Goal: Task Accomplishment & Management: Use online tool/utility

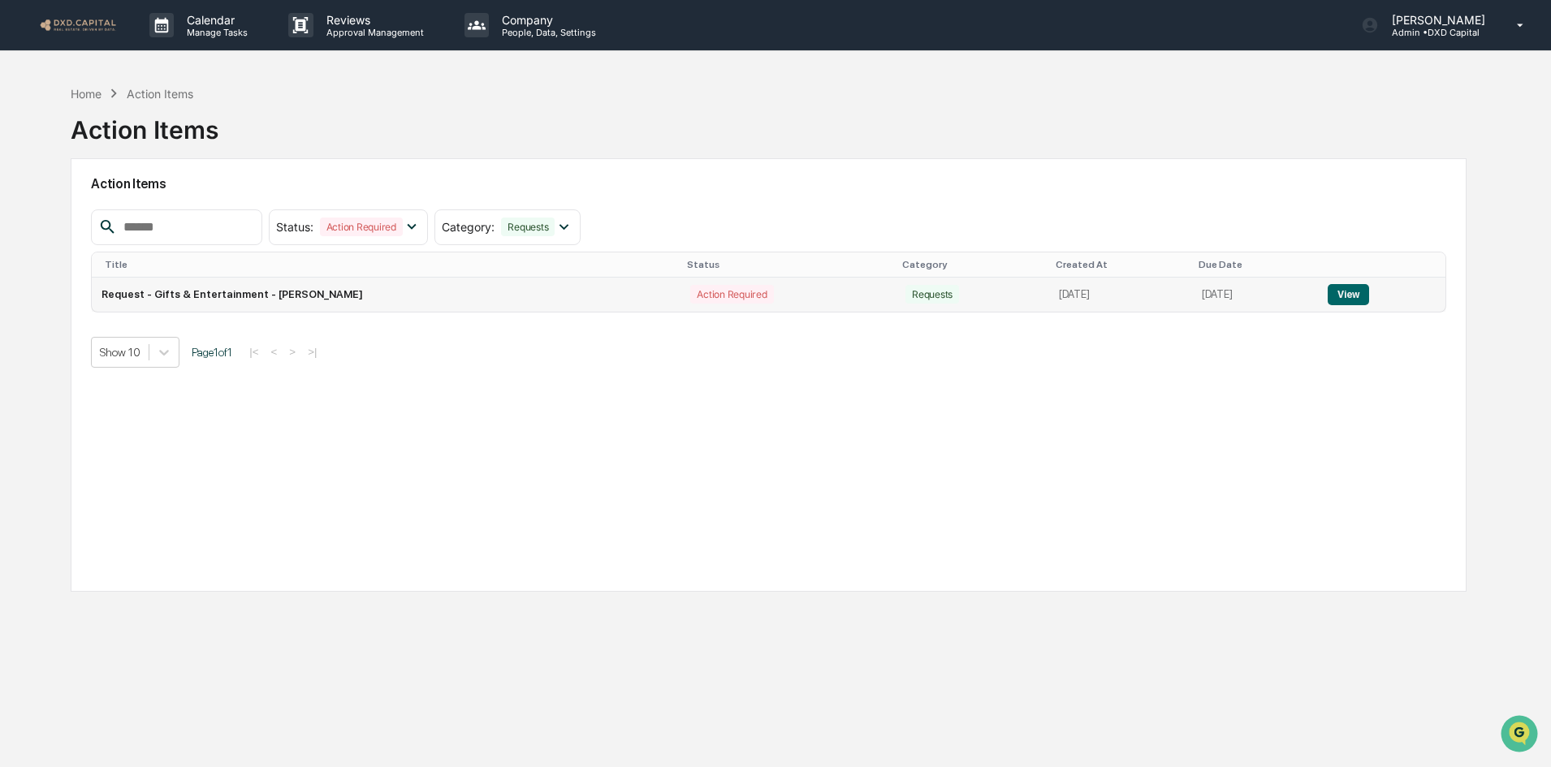
click at [1358, 298] on button "View" at bounding box center [1348, 294] width 41 height 21
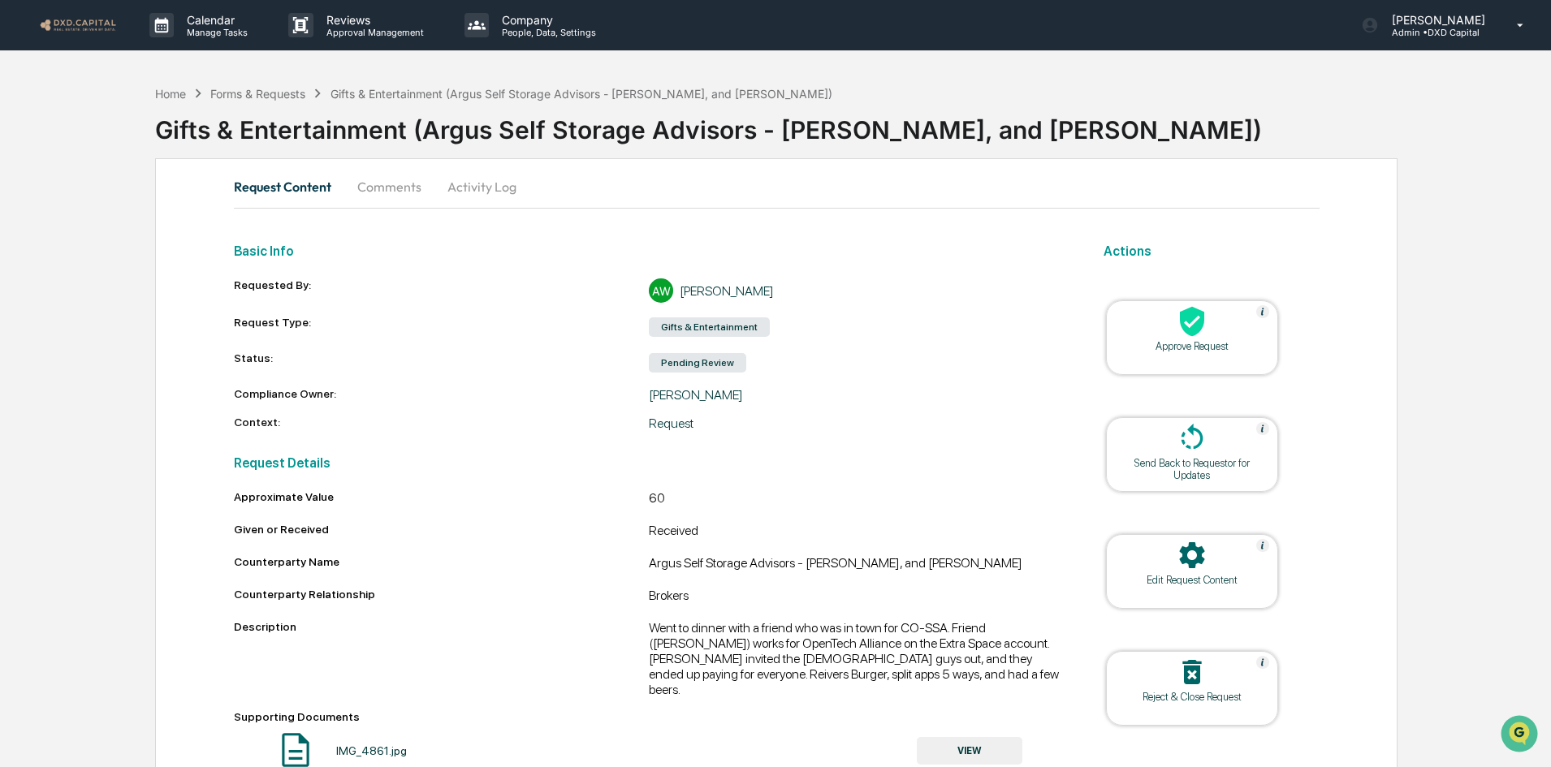
scroll to position [35, 0]
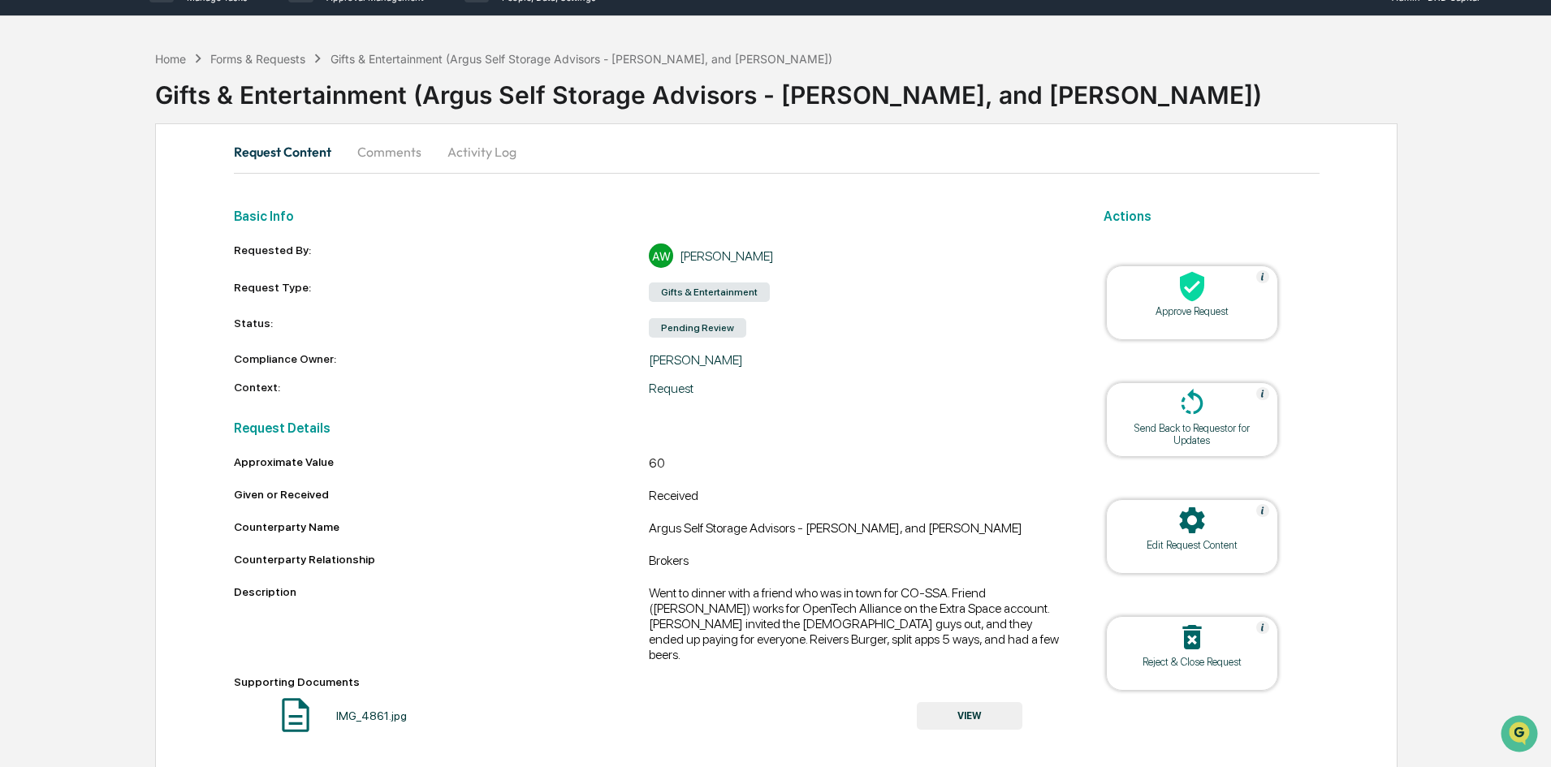
click at [1204, 297] on icon at bounding box center [1192, 286] width 32 height 32
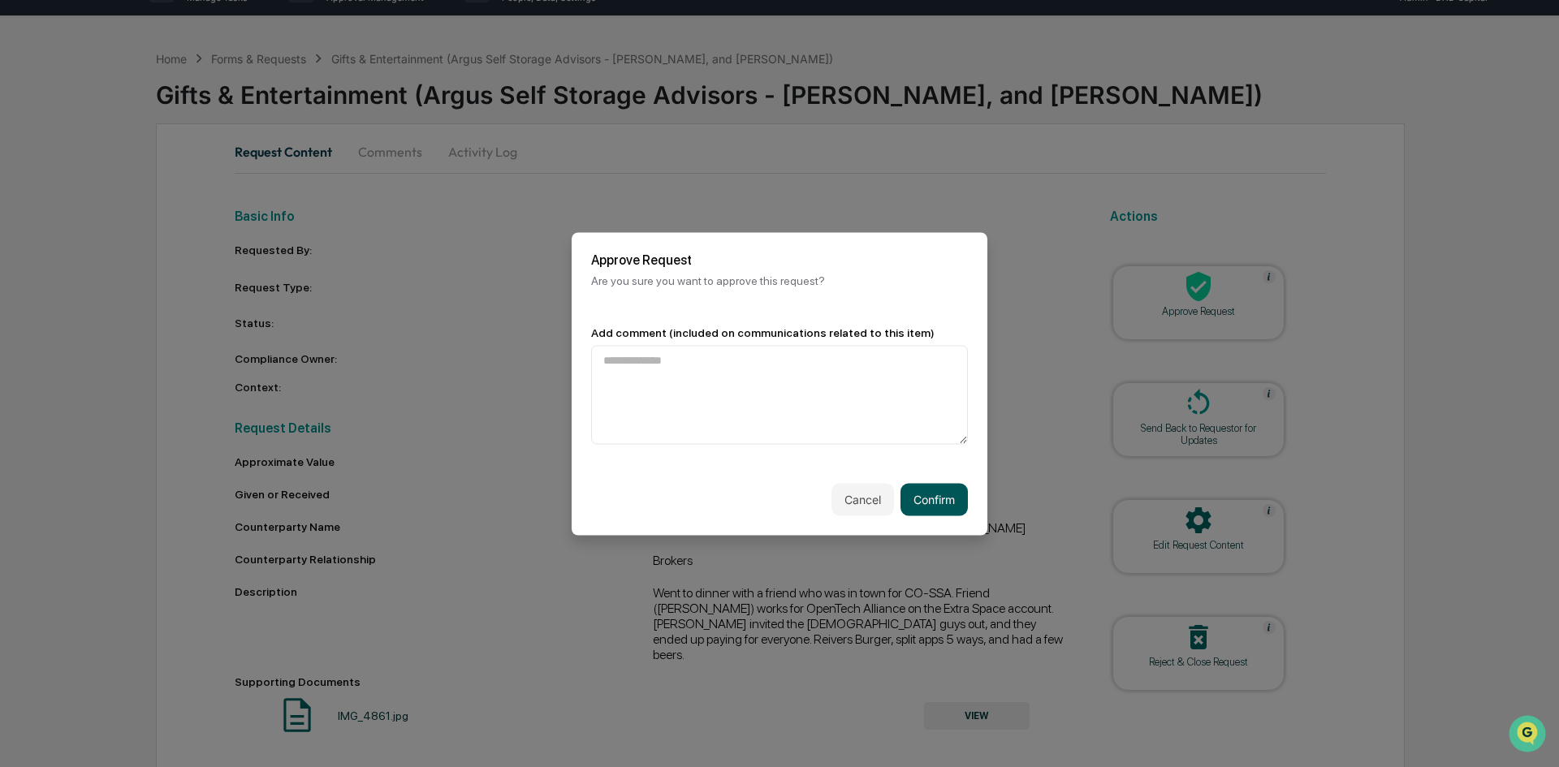
click at [924, 495] on button "Confirm" at bounding box center [934, 499] width 67 height 32
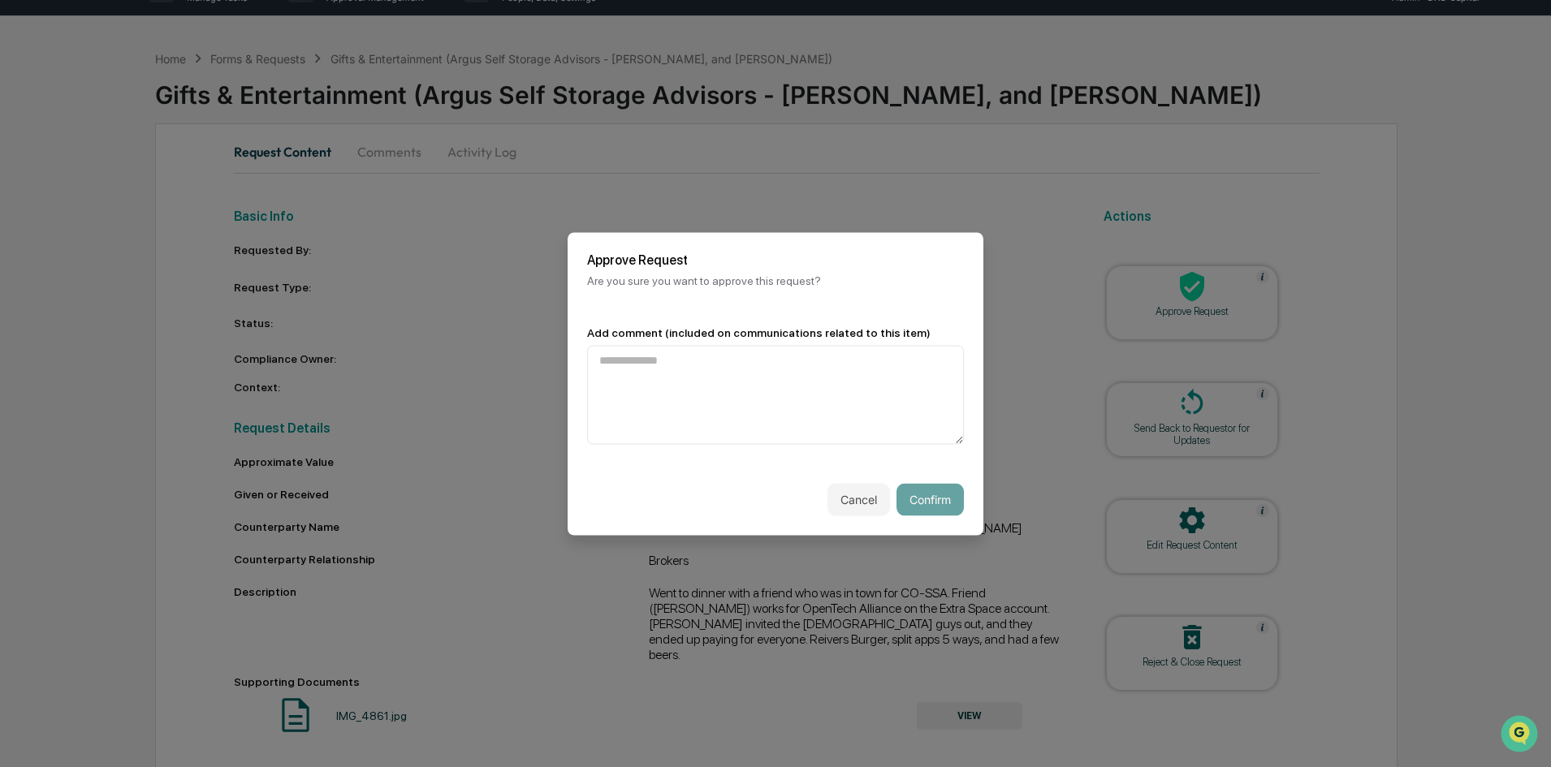
scroll to position [25, 0]
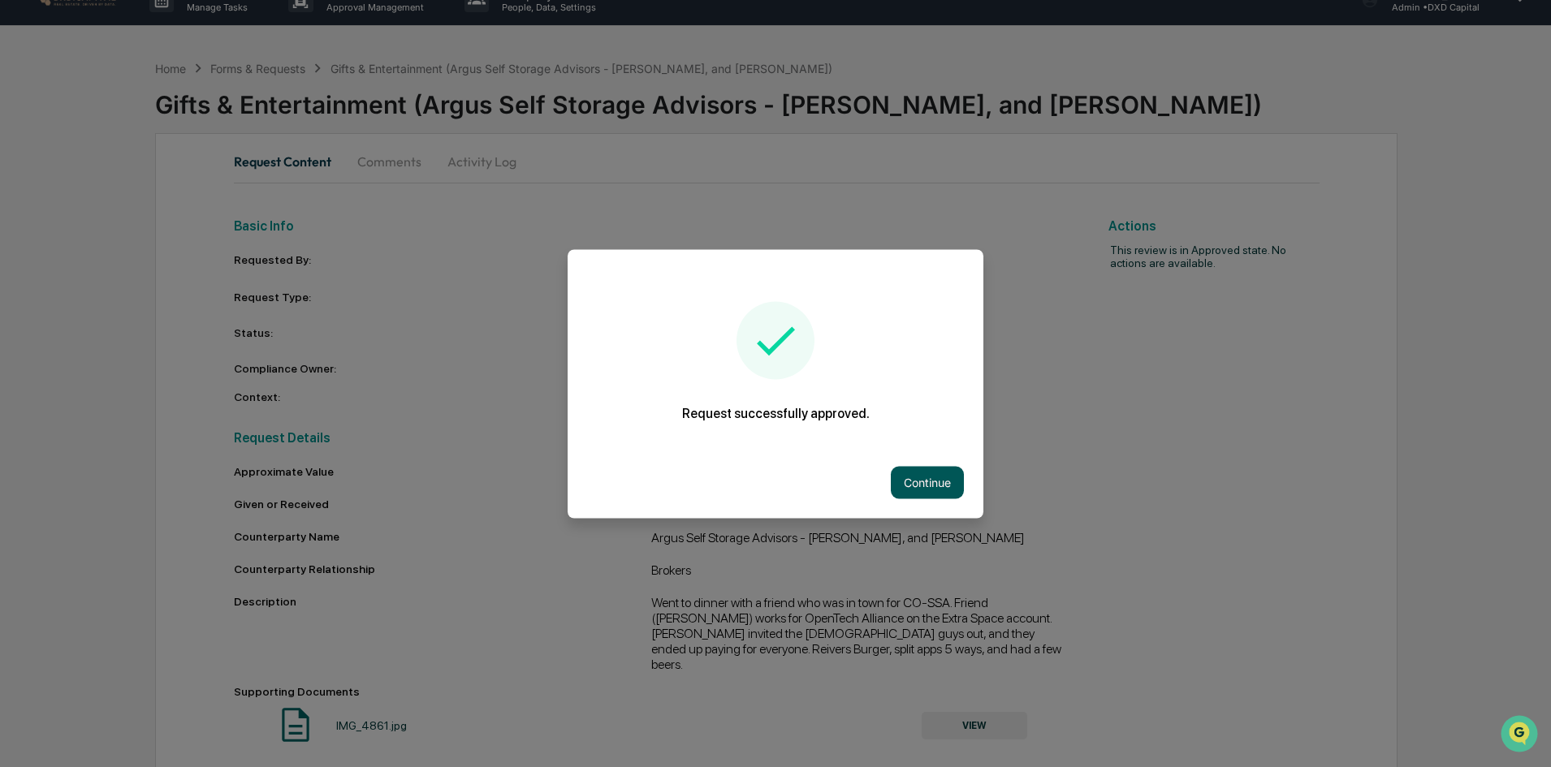
click at [942, 484] on button "Continue" at bounding box center [927, 482] width 73 height 32
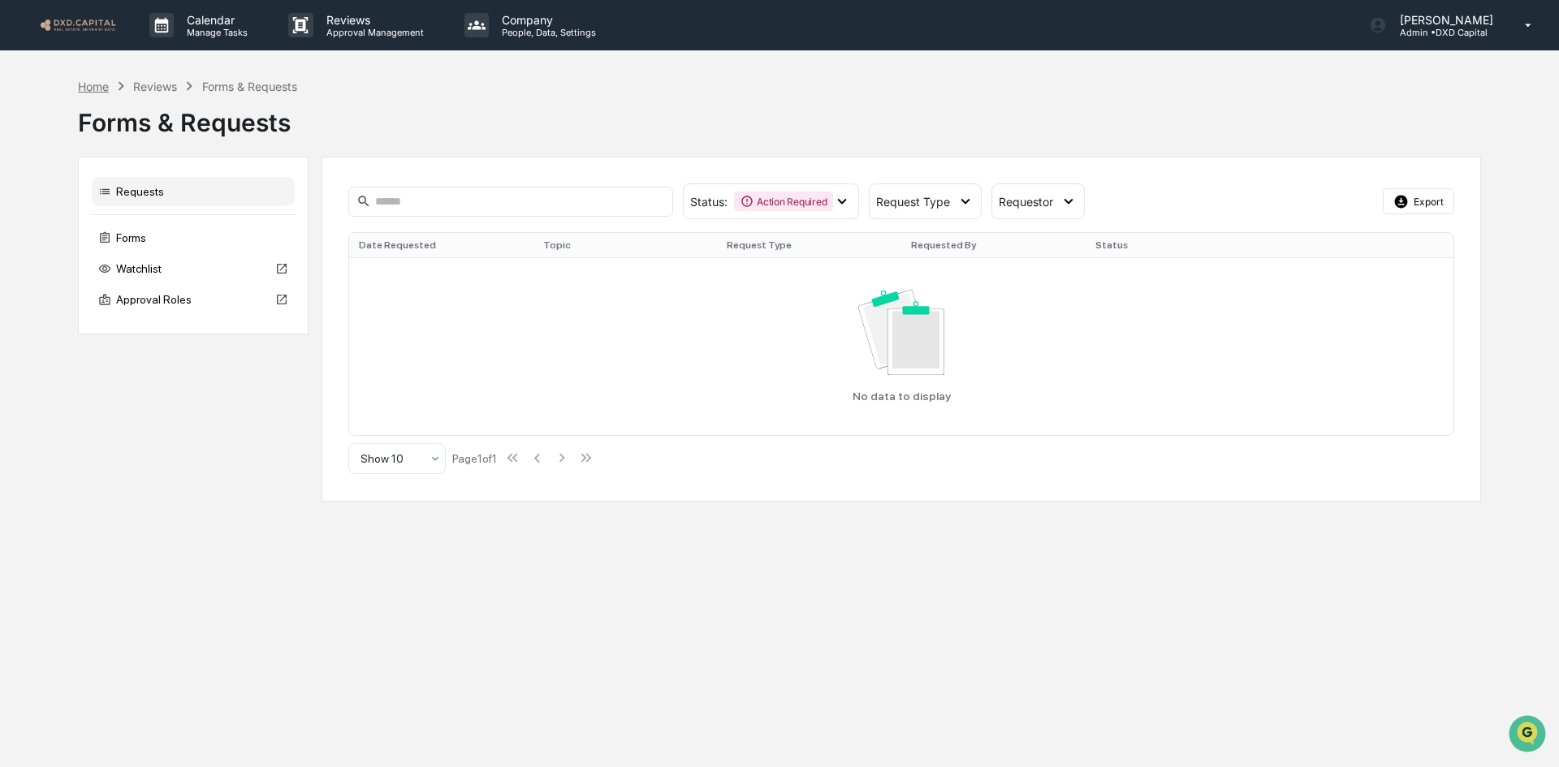
click at [91, 89] on div "Home" at bounding box center [93, 87] width 31 height 14
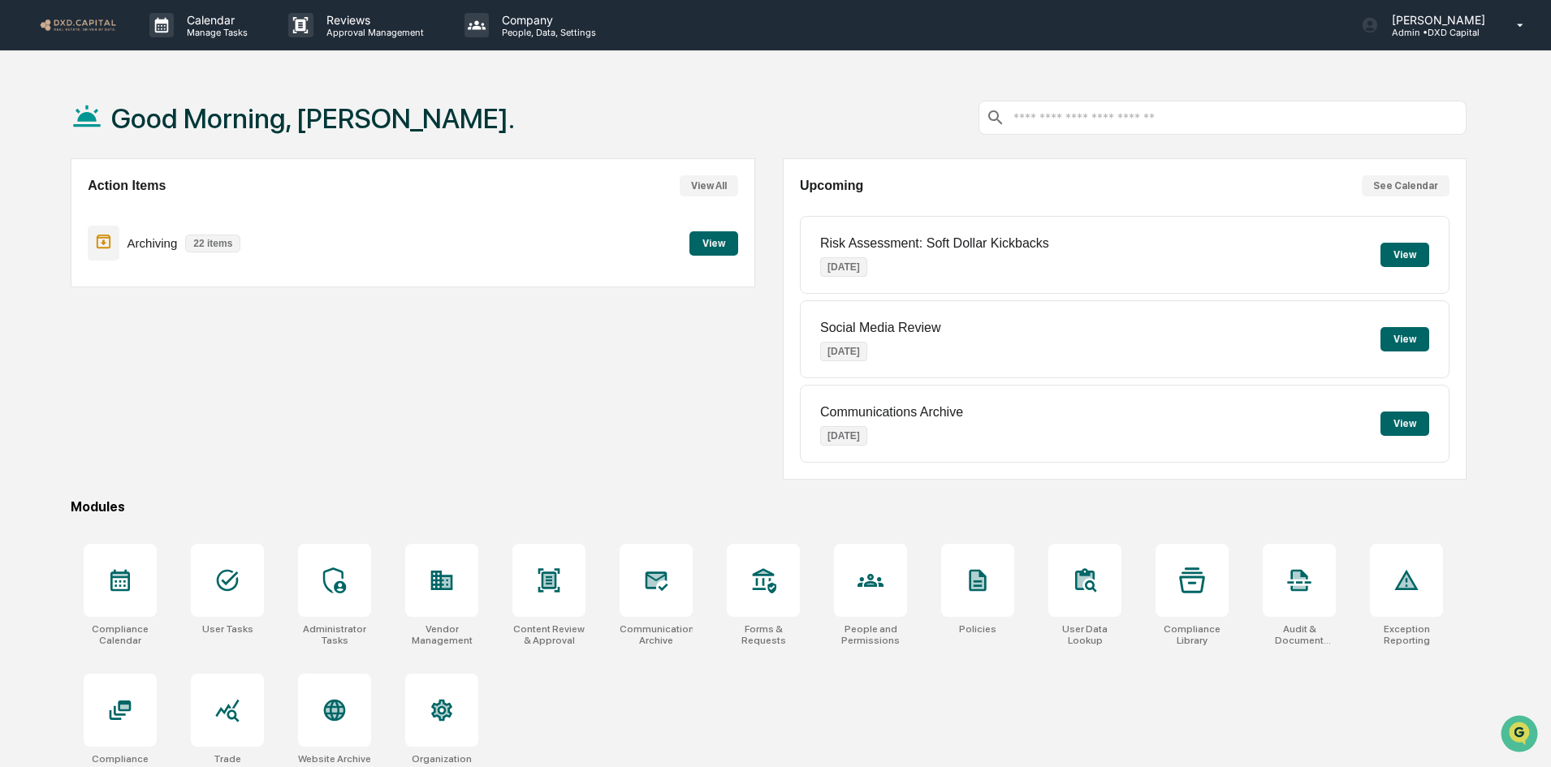
click at [710, 243] on button "View" at bounding box center [713, 243] width 49 height 24
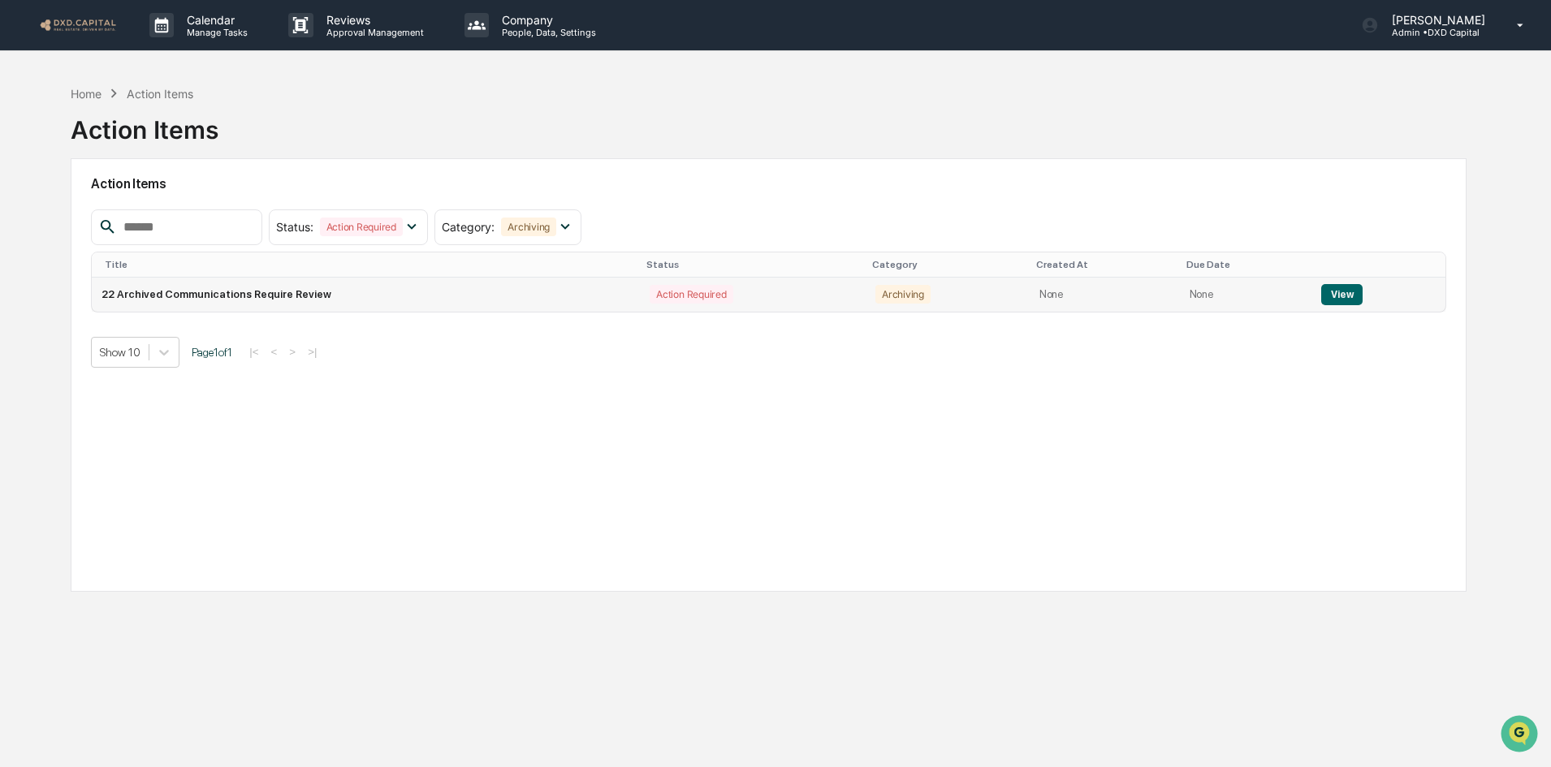
click at [1332, 298] on button "View" at bounding box center [1341, 294] width 41 height 21
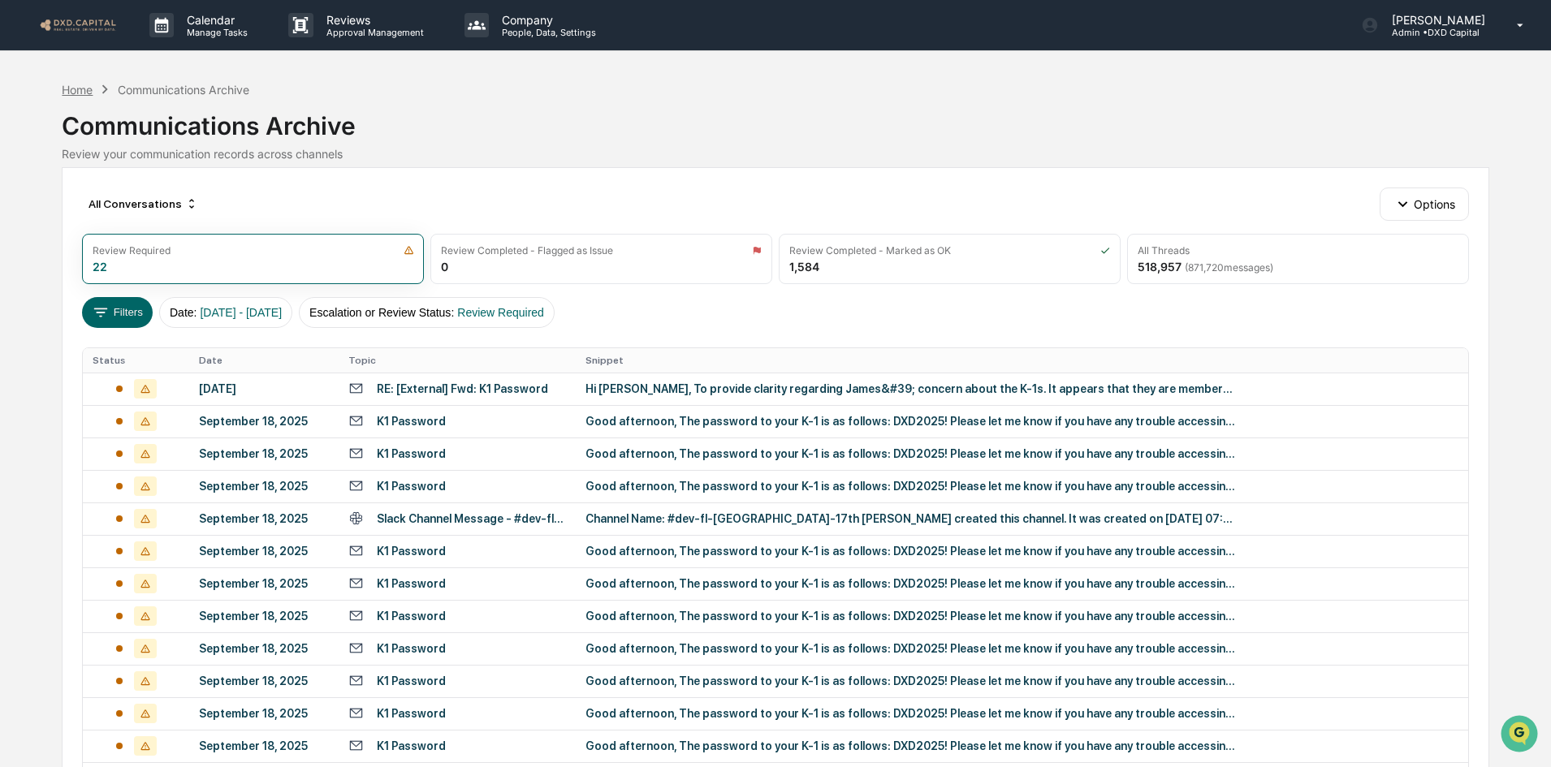
click at [80, 84] on div "Home" at bounding box center [77, 90] width 31 height 14
